Goal: Transaction & Acquisition: Subscribe to service/newsletter

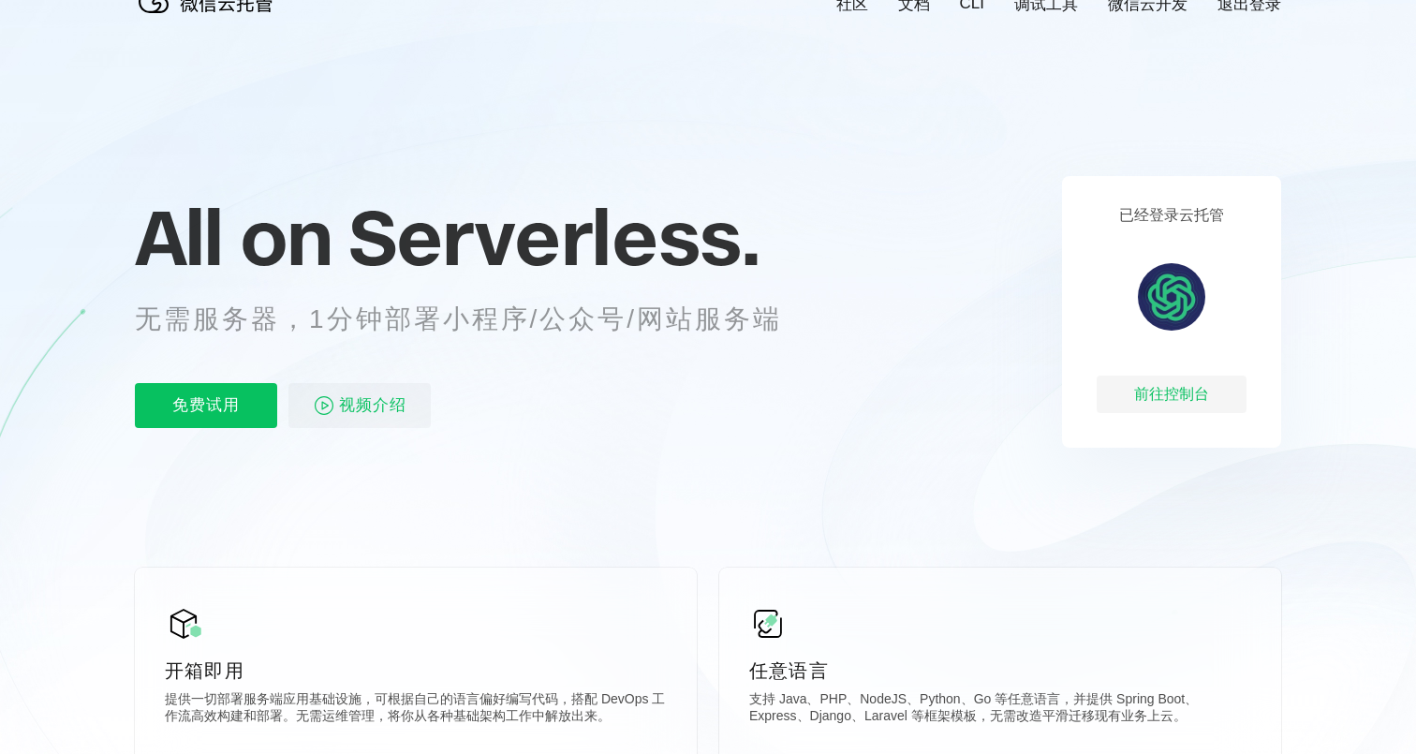
scroll to position [43, 0]
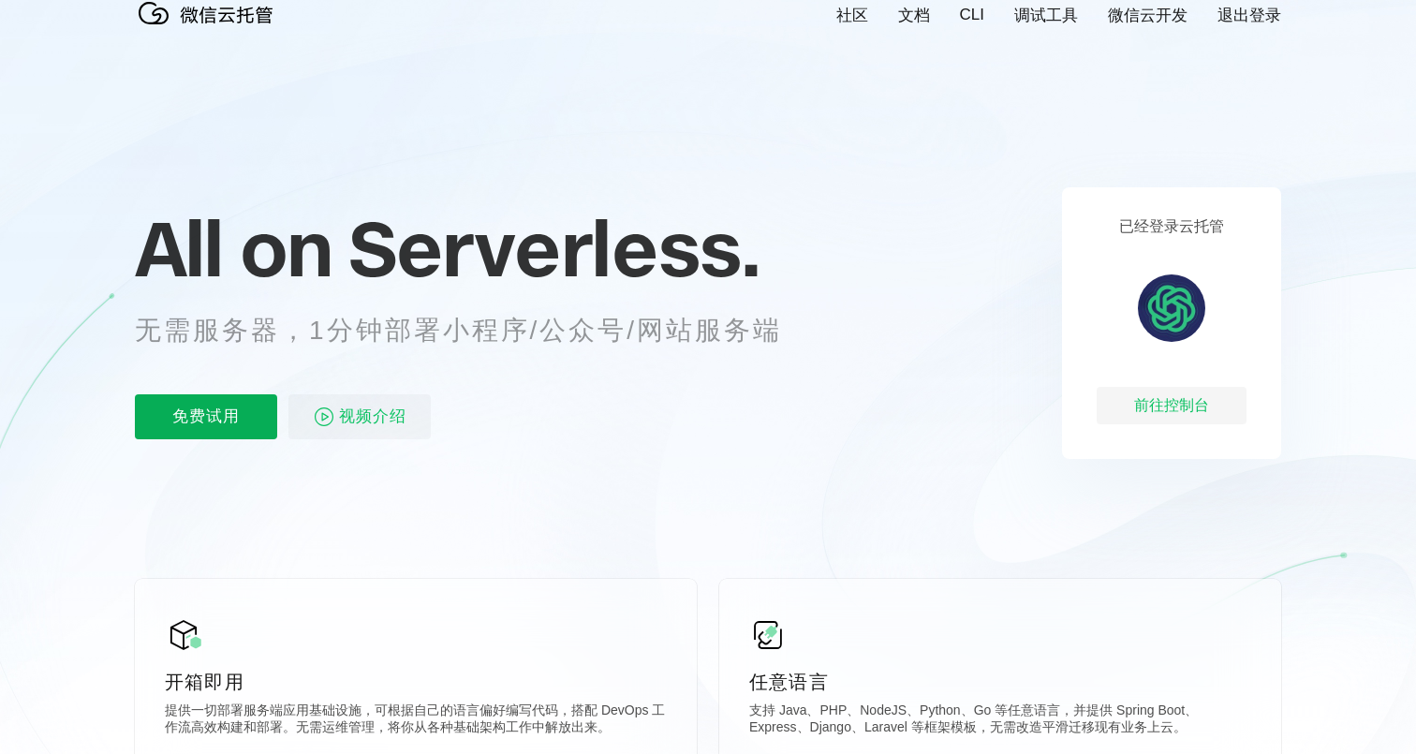
click at [212, 417] on p "免费试用" at bounding box center [206, 416] width 142 height 45
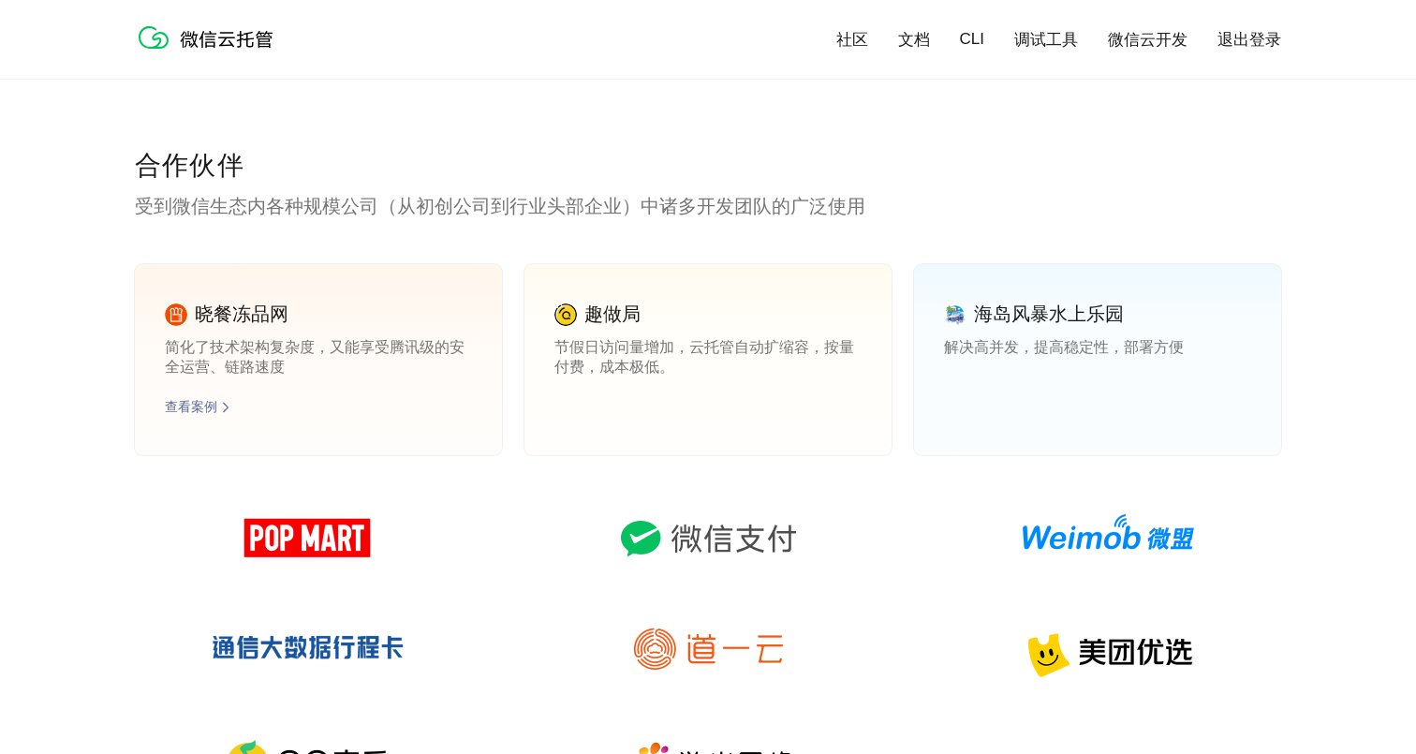
scroll to position [2556, 0]
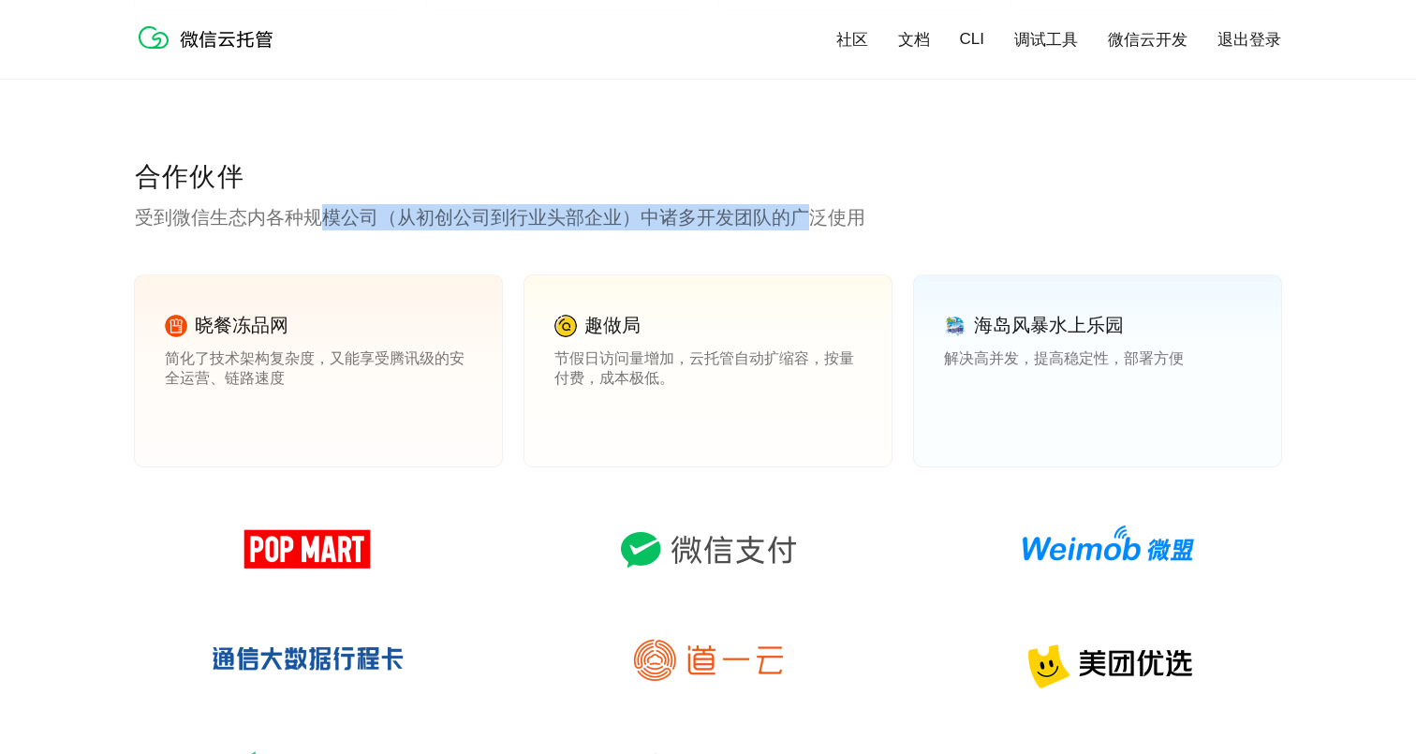
drag, startPoint x: 315, startPoint y: 211, endPoint x: 850, endPoint y: 224, distance: 535.8
click at [846, 222] on p "受到微信生态内各种规模公司（从初创公司到行业头部企业）中诸多开发团队的广泛使用" at bounding box center [708, 217] width 1146 height 26
click at [850, 224] on p "受到微信生态内各种规模公司（从初创公司到行业头部企业）中诸多开发团队的广泛使用" at bounding box center [708, 217] width 1146 height 26
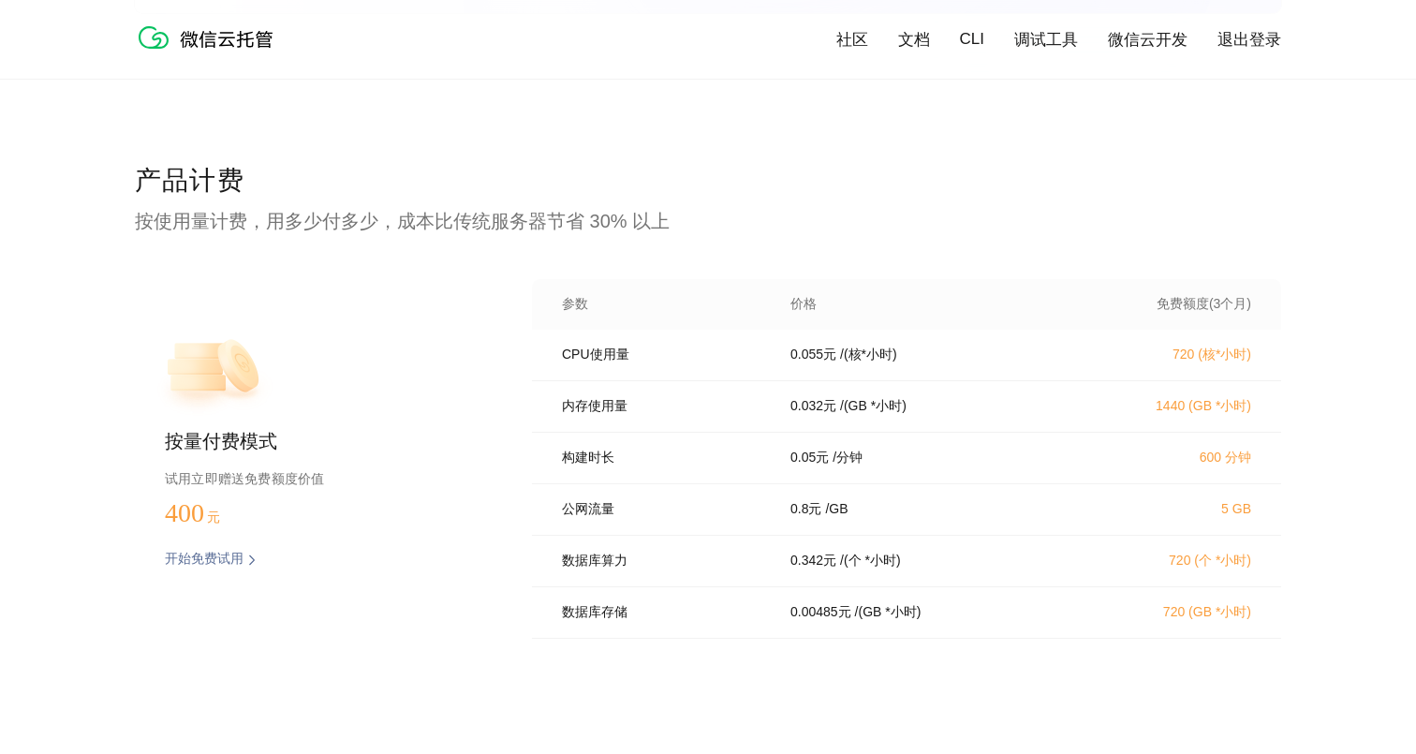
scroll to position [3679, 0]
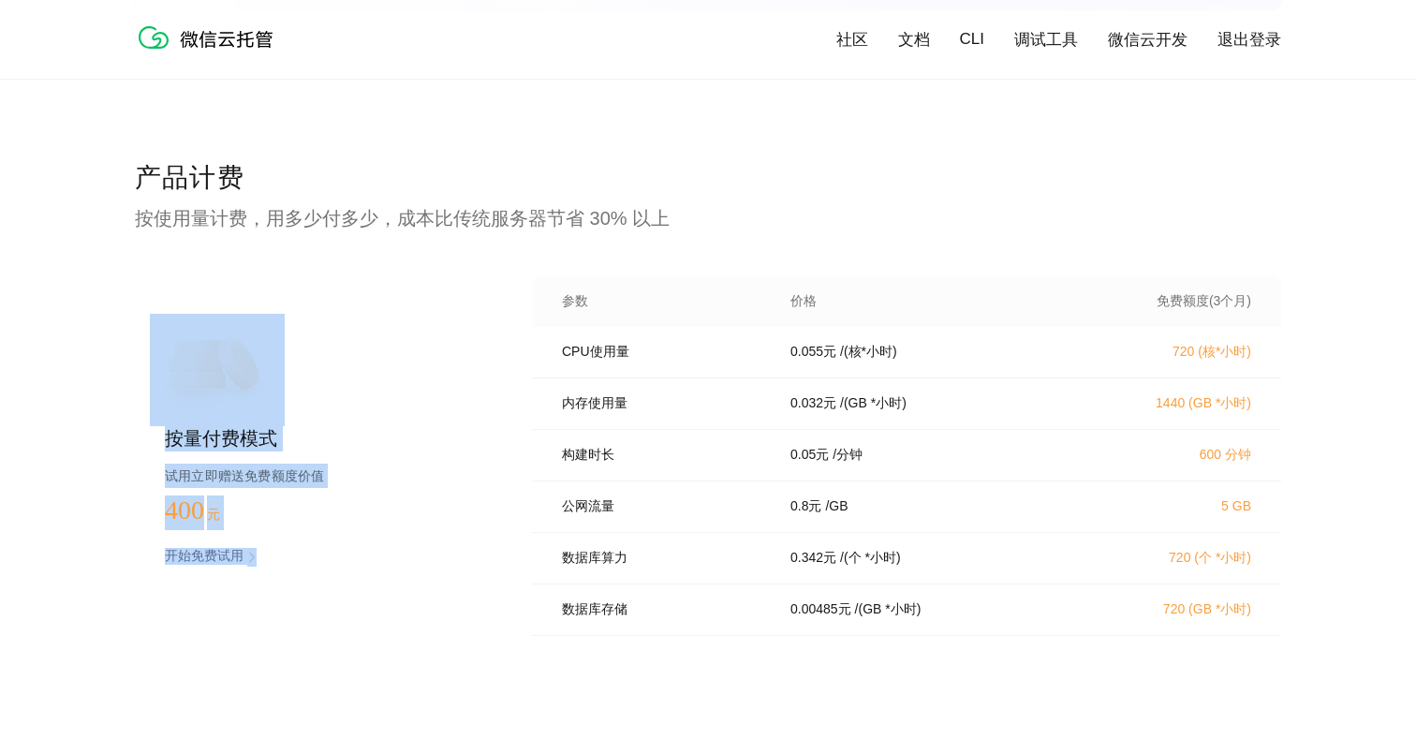
drag, startPoint x: 390, startPoint y: 239, endPoint x: 629, endPoint y: 238, distance: 238.8
click at [629, 238] on div "产品计费 按使用量计费，用多少付多少，成本比传统服务器节省 30% 以上 按量付费模式 试用立即赠送免费额度价值 400 元 开始免费试用 预估费用 参数 价…" at bounding box center [708, 478] width 1146 height 637
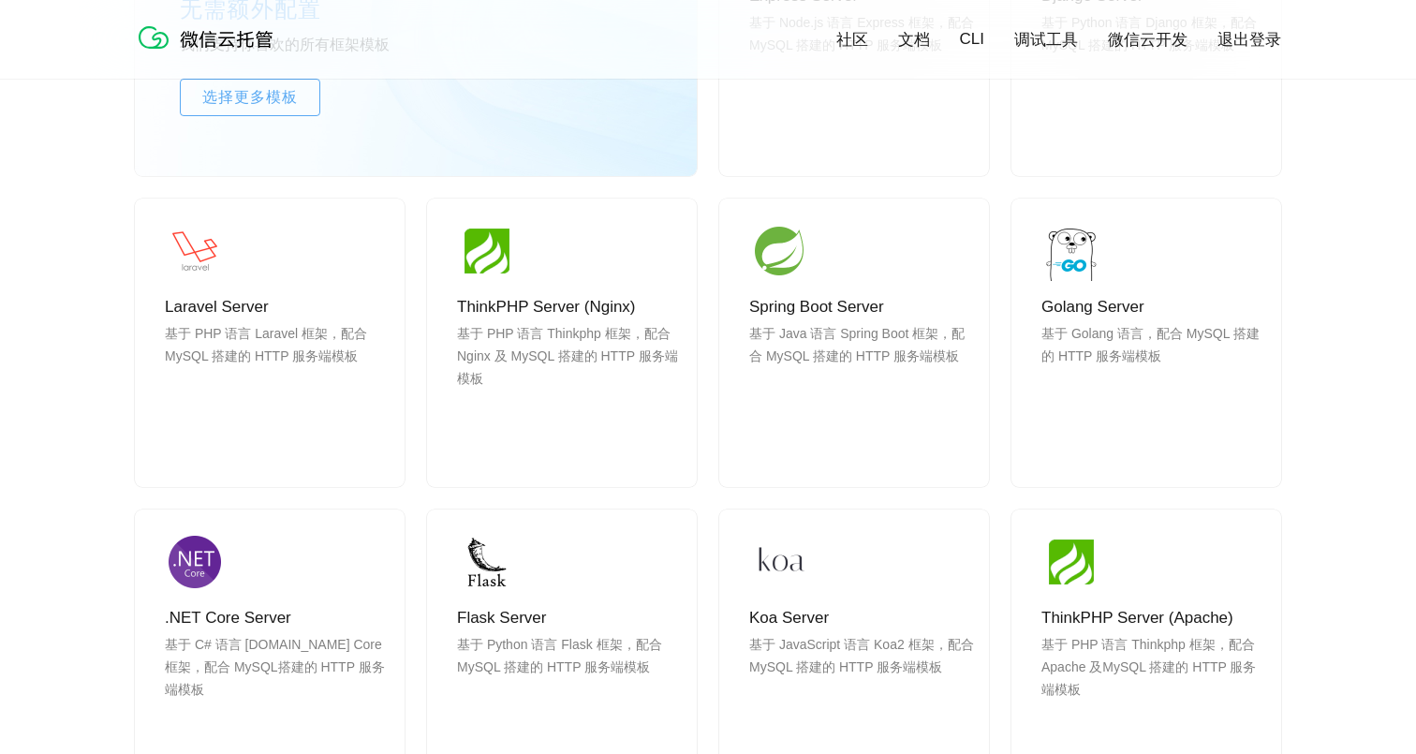
scroll to position [1679, 0]
